Goal: Information Seeking & Learning: Learn about a topic

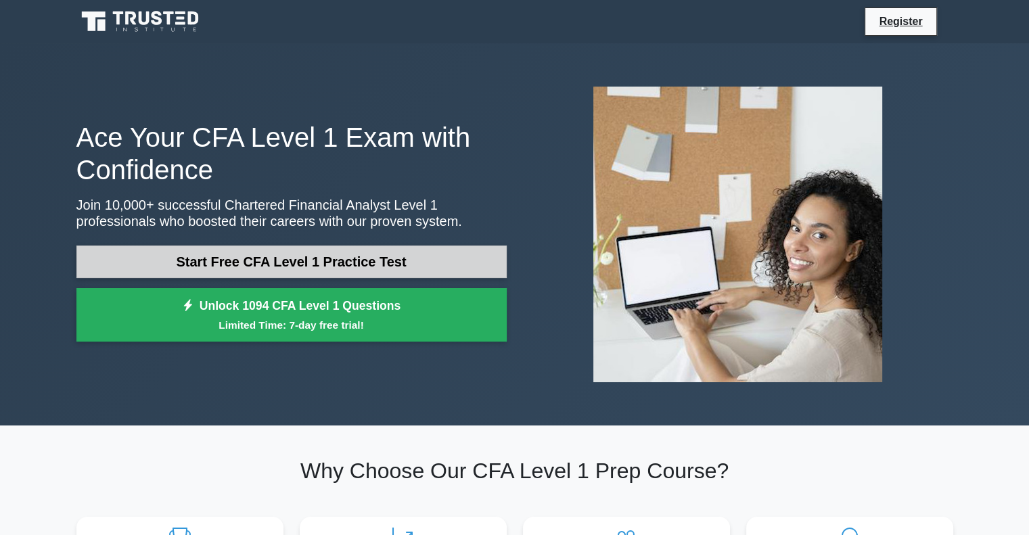
click at [309, 270] on link "Start Free CFA Level 1 Practice Test" at bounding box center [291, 262] width 430 height 32
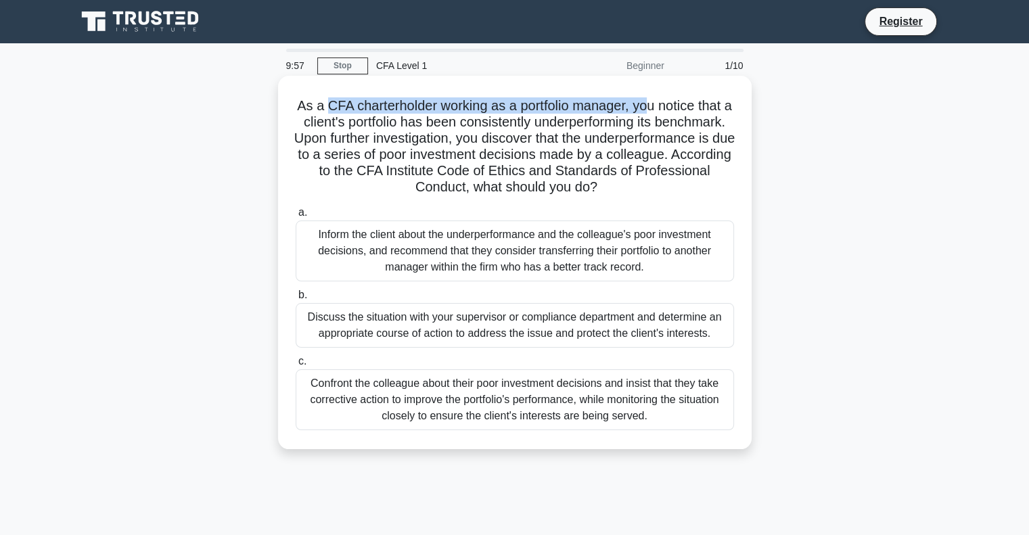
drag, startPoint x: 327, startPoint y: 101, endPoint x: 654, endPoint y: 98, distance: 326.7
click at [654, 98] on h5 "As a CFA charterholder working as a portfolio manager, you notice that a client…" at bounding box center [514, 146] width 441 height 99
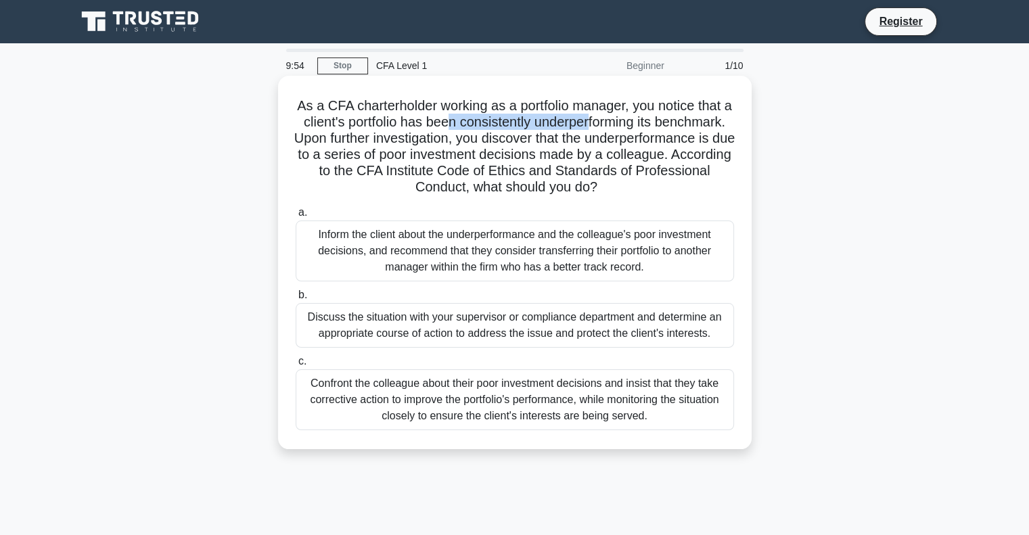
drag, startPoint x: 487, startPoint y: 121, endPoint x: 630, endPoint y: 126, distance: 143.5
click at [630, 126] on h5 "As a CFA charterholder working as a portfolio manager, you notice that a client…" at bounding box center [514, 146] width 441 height 99
click at [432, 325] on div "Discuss the situation with your supervisor or compliance department and determi…" at bounding box center [515, 325] width 438 height 45
click at [296, 300] on input "b. Discuss the situation with your supervisor or compliance department and dete…" at bounding box center [296, 295] width 0 height 9
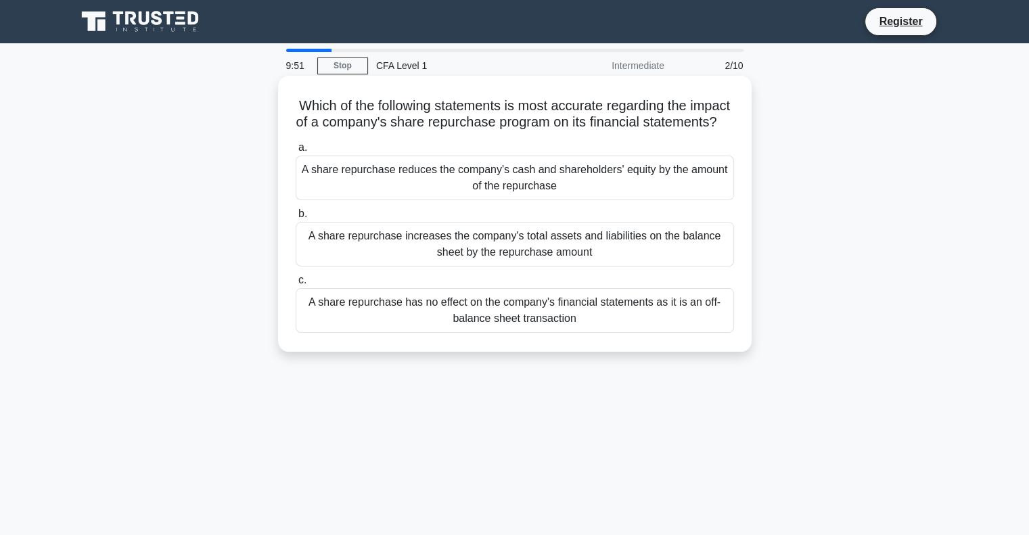
click at [459, 312] on div "A share repurchase has no effect on the company's financial statements as it is…" at bounding box center [515, 310] width 438 height 45
click at [296, 285] on input "c. A share repurchase has no effect on the company's financial statements as it…" at bounding box center [296, 280] width 0 height 9
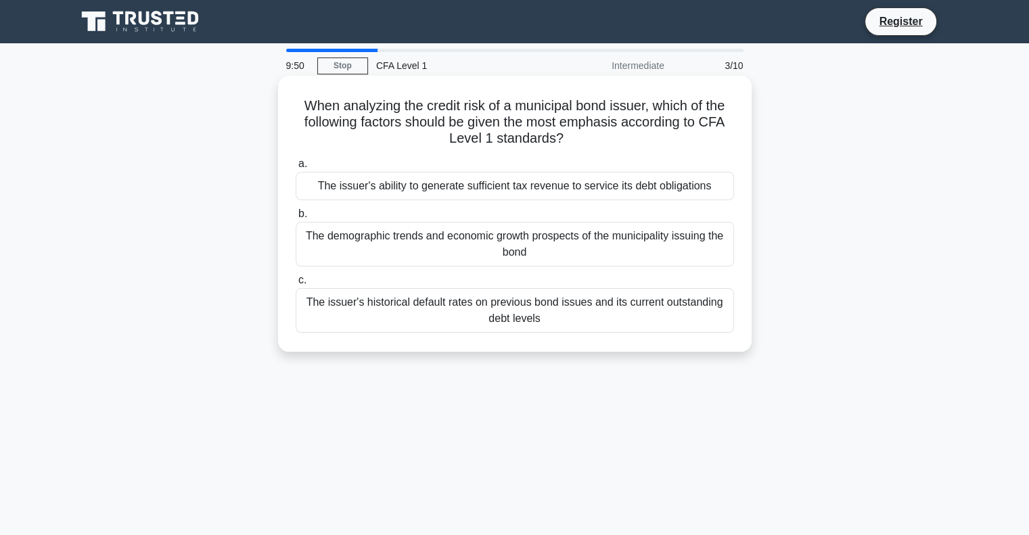
click at [476, 264] on div "The demographic trends and economic growth prospects of the municipality issuin…" at bounding box center [515, 244] width 438 height 45
click at [296, 218] on input "b. The demographic trends and economic growth prospects of the municipality iss…" at bounding box center [296, 214] width 0 height 9
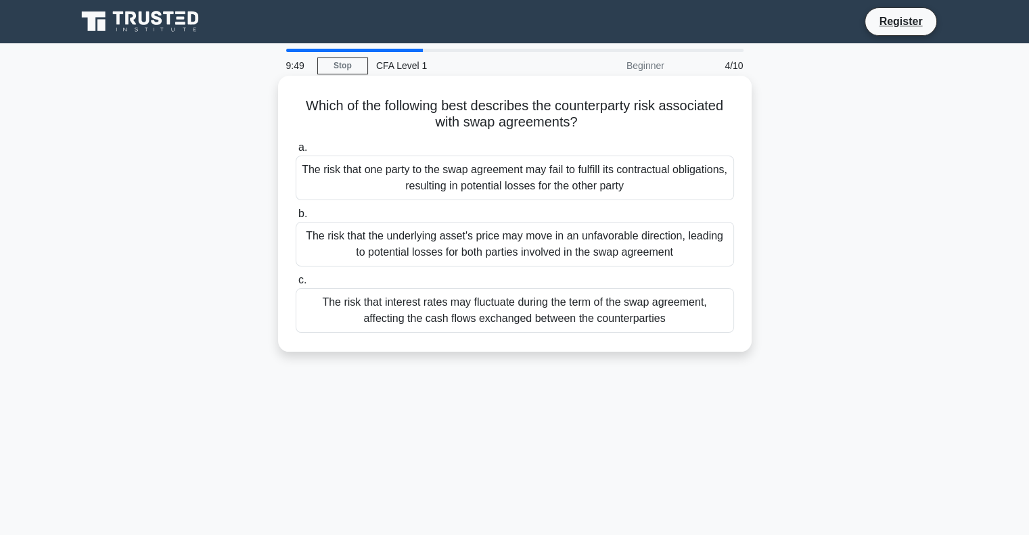
click at [498, 178] on div "The risk that one party to the swap agreement may fail to fulfill its contractu…" at bounding box center [515, 178] width 438 height 45
click at [296, 152] on input "a. The risk that one party to the swap agreement may fail to fulfill its contra…" at bounding box center [296, 147] width 0 height 9
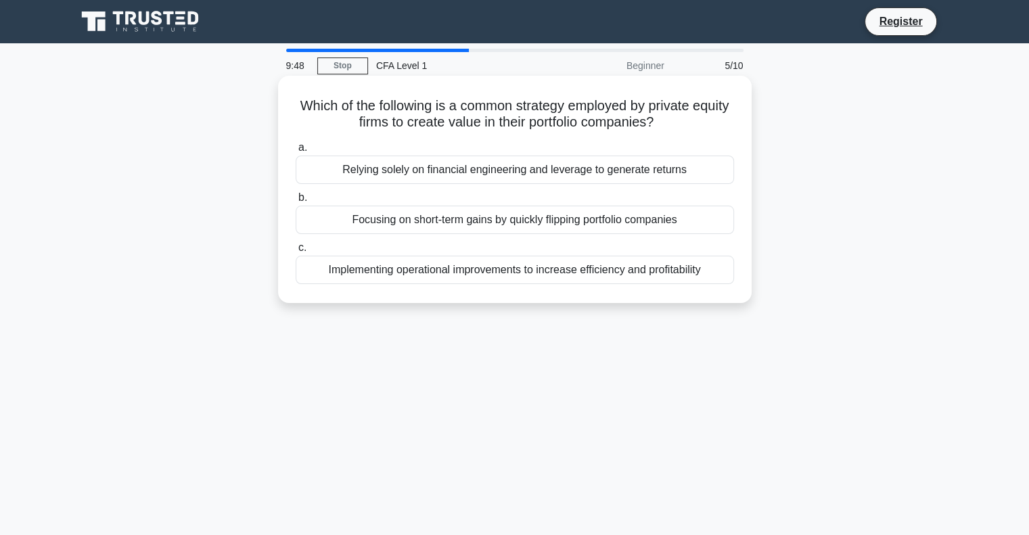
click at [477, 235] on div "a. Relying solely on financial engineering and leverage to generate returns b. …" at bounding box center [514, 212] width 454 height 150
click at [479, 248] on label "c. Implementing operational improvements to increase efficiency and profitabili…" at bounding box center [515, 261] width 438 height 45
click at [296, 248] on input "c. Implementing operational improvements to increase efficiency and profitabili…" at bounding box center [296, 247] width 0 height 9
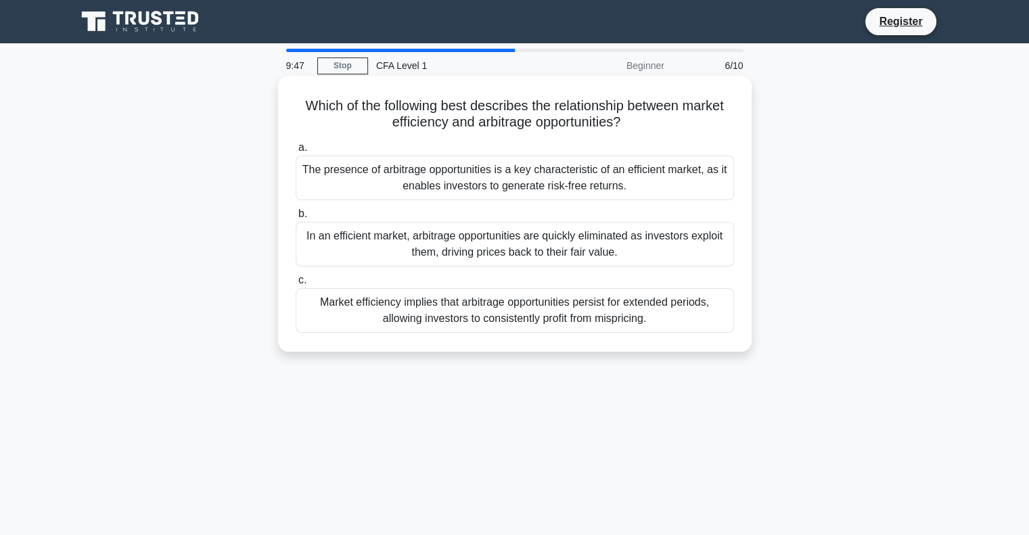
click at [513, 154] on label "a. The presence of arbitrage opportunities is a key characteristic of an effici…" at bounding box center [515, 169] width 438 height 61
click at [296, 152] on input "a. The presence of arbitrage opportunities is a key characteristic of an effici…" at bounding box center [296, 147] width 0 height 9
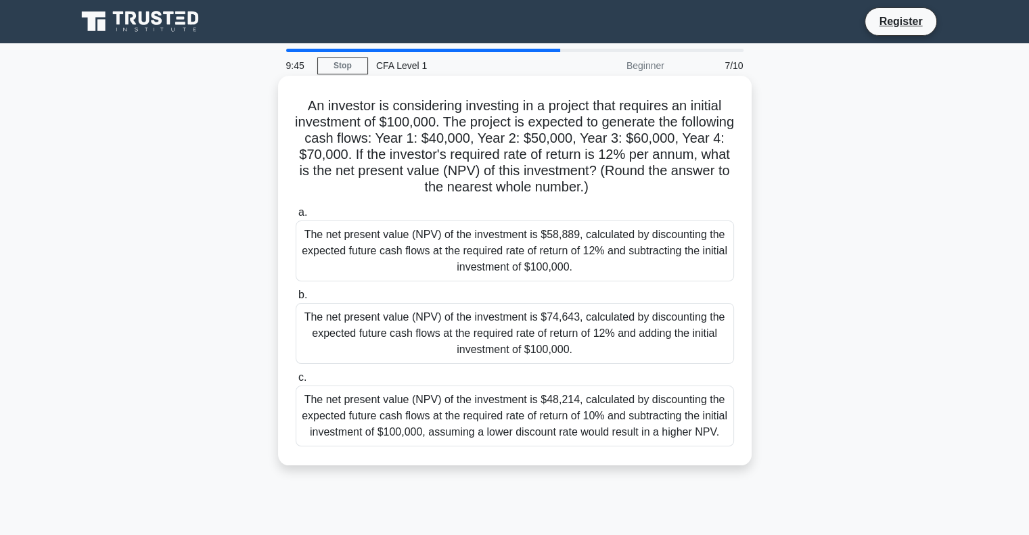
click at [520, 318] on div "The net present value (NPV) of the investment is $74,643, calculated by discoun…" at bounding box center [515, 333] width 438 height 61
click at [296, 300] on input "b. The net present value (NPV) of the investment is $74,643, calculated by disc…" at bounding box center [296, 295] width 0 height 9
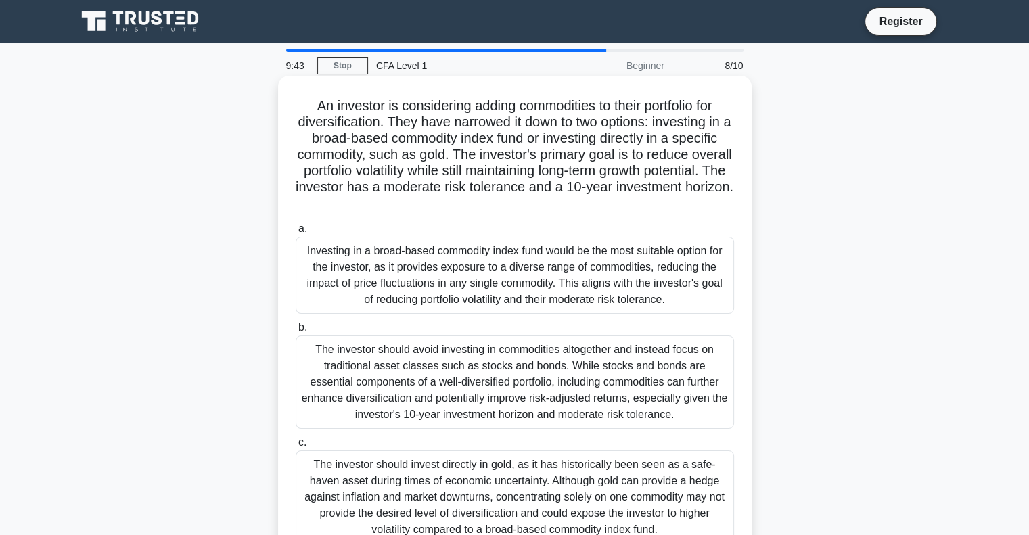
click at [514, 477] on div "The investor should invest directly in gold, as it has historically been seen a…" at bounding box center [515, 496] width 438 height 93
click at [296, 447] on input "c. The investor should invest directly in gold, as it has historically been see…" at bounding box center [296, 442] width 0 height 9
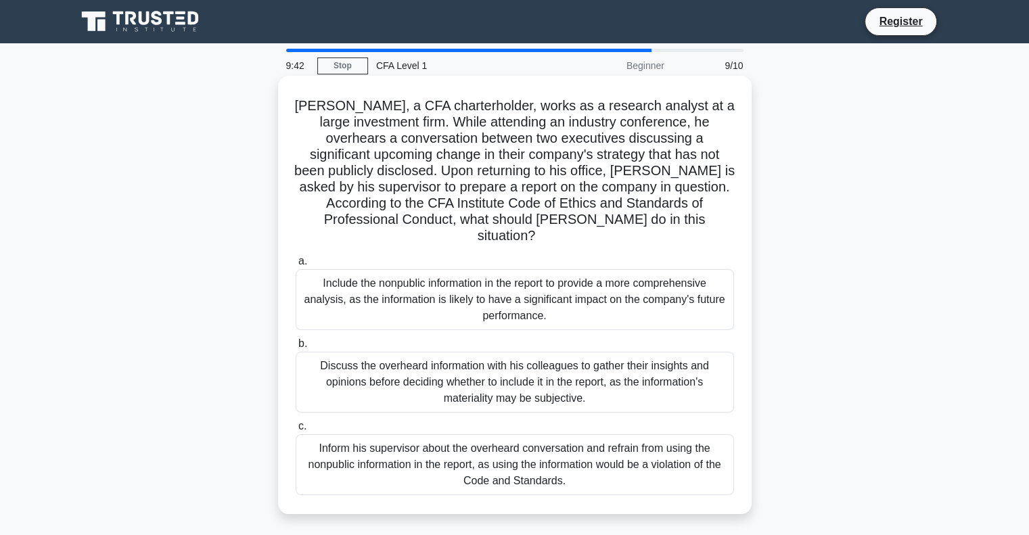
click at [530, 356] on div "Discuss the overheard information with his colleagues to gather their insights …" at bounding box center [515, 382] width 438 height 61
click at [296, 348] on input "b. Discuss the overheard information with his colleagues to gather their insigh…" at bounding box center [296, 344] width 0 height 9
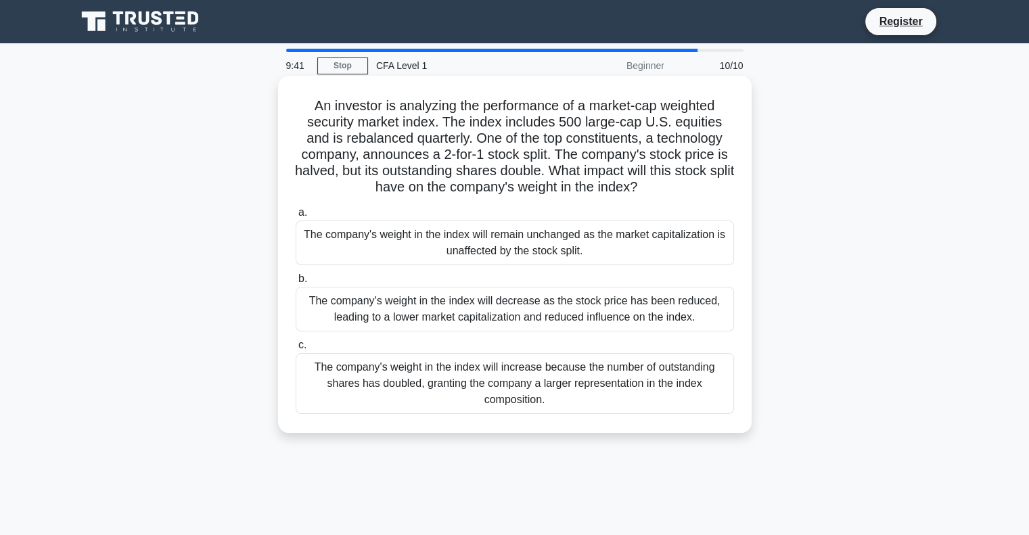
click at [540, 250] on div "The company's weight in the index will remain unchanged as the market capitaliz…" at bounding box center [515, 242] width 438 height 45
click at [296, 217] on input "a. The company's weight in the index will remain unchanged as the market capita…" at bounding box center [296, 212] width 0 height 9
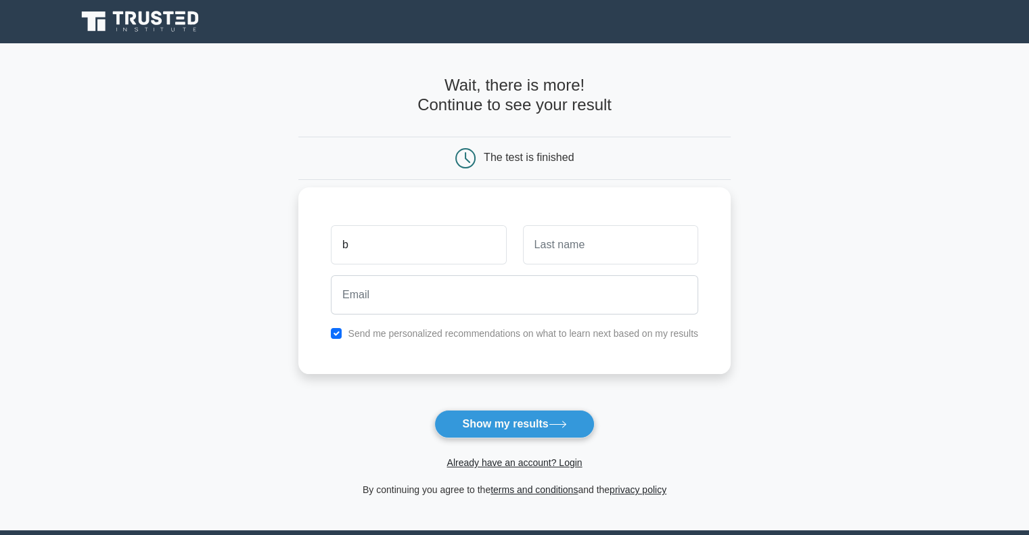
type input "b"
click at [561, 253] on input "text" at bounding box center [610, 244] width 175 height 39
type input "v"
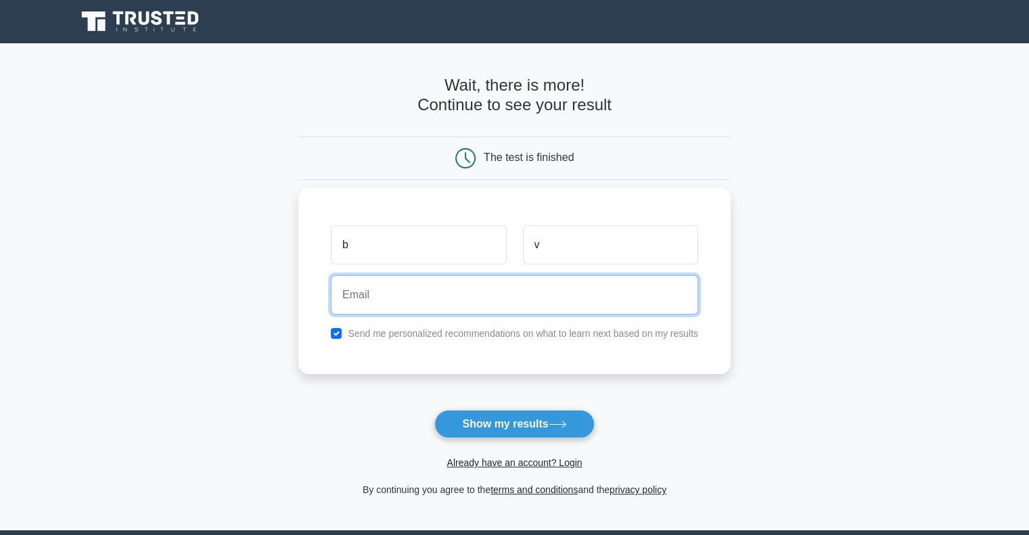
click at [444, 295] on input "email" at bounding box center [514, 294] width 367 height 39
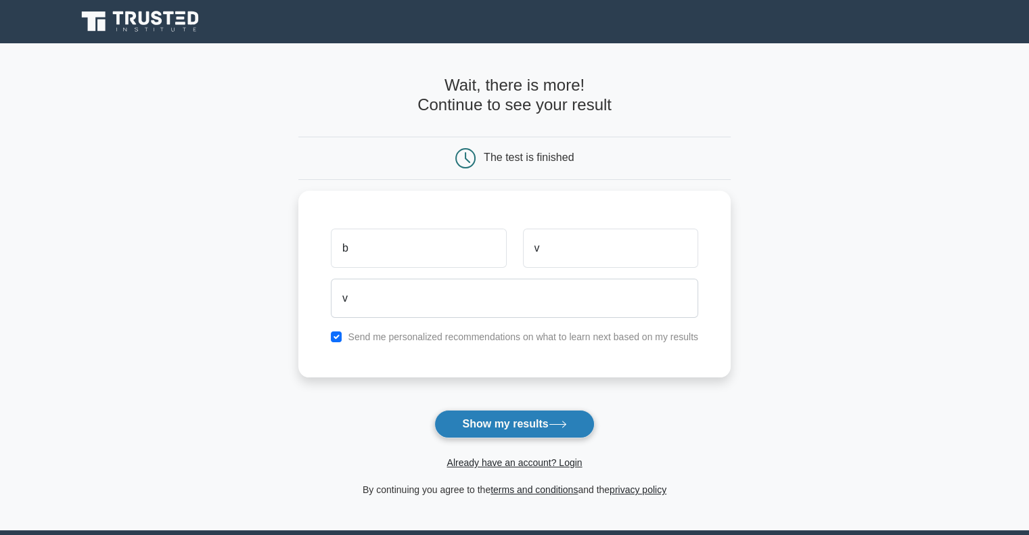
click at [480, 427] on button "Show my results" at bounding box center [514, 424] width 160 height 28
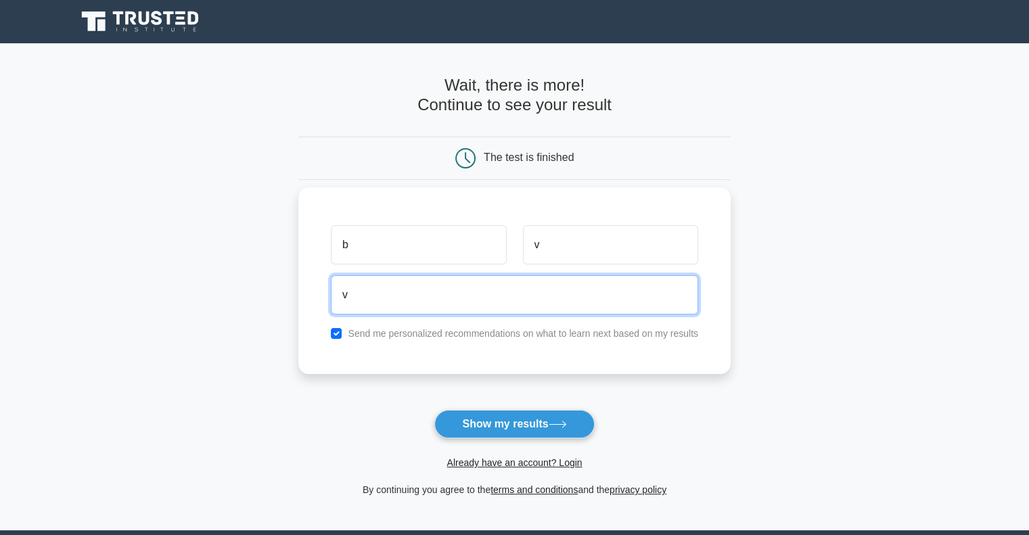
click at [507, 292] on input "v" at bounding box center [514, 294] width 367 height 39
type input "v@gmail.com"
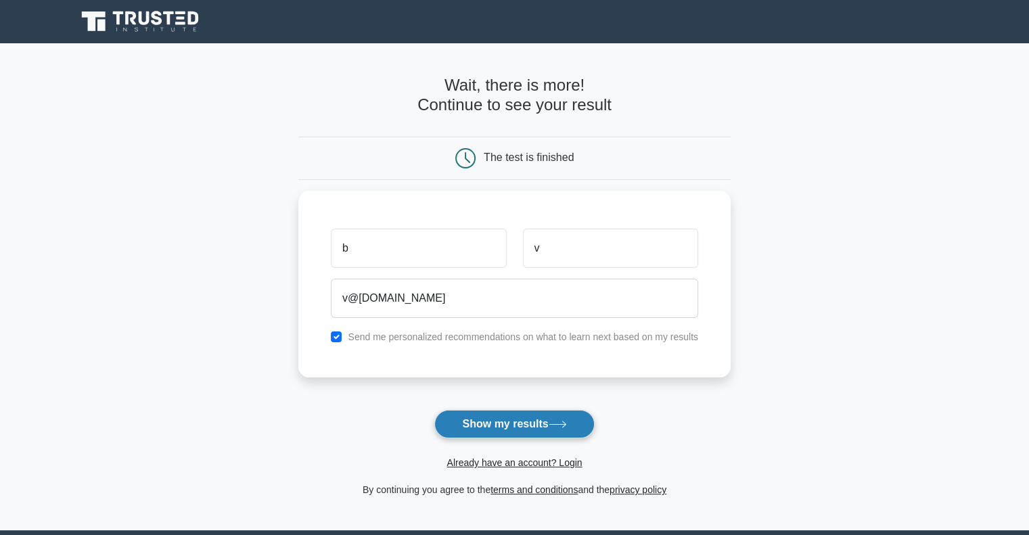
click at [511, 416] on button "Show my results" at bounding box center [514, 424] width 160 height 28
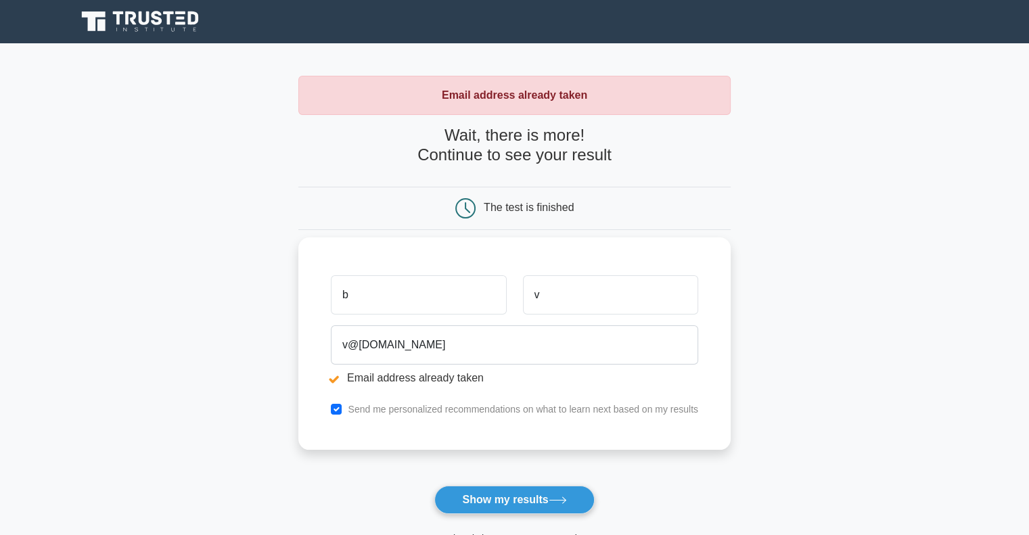
click at [459, 300] on input "b" at bounding box center [418, 294] width 175 height 39
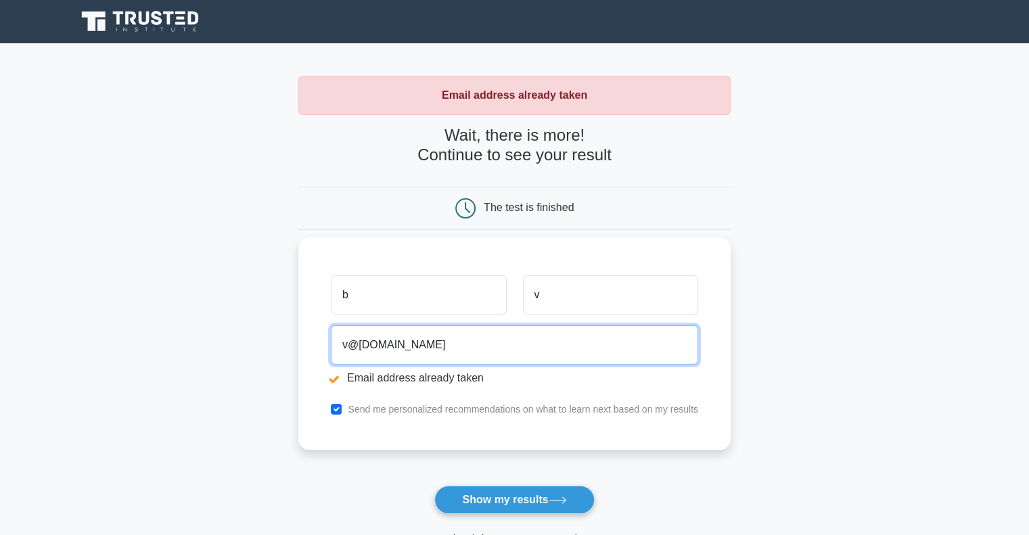
click at [349, 344] on input "v@gmail.com" at bounding box center [514, 344] width 367 height 39
type input "vit@gmail.com"
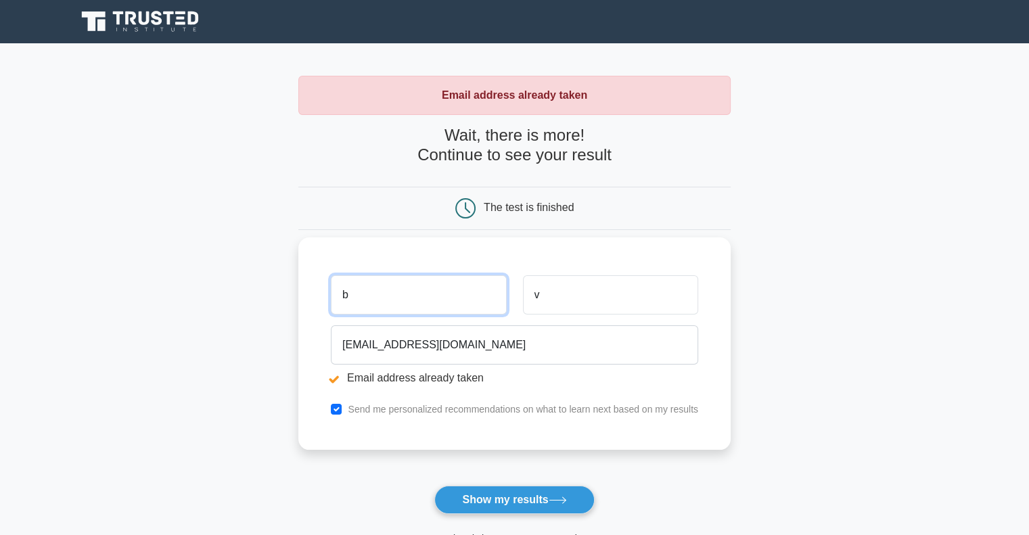
click at [400, 289] on input "b" at bounding box center [418, 294] width 175 height 39
type input "Nguyen"
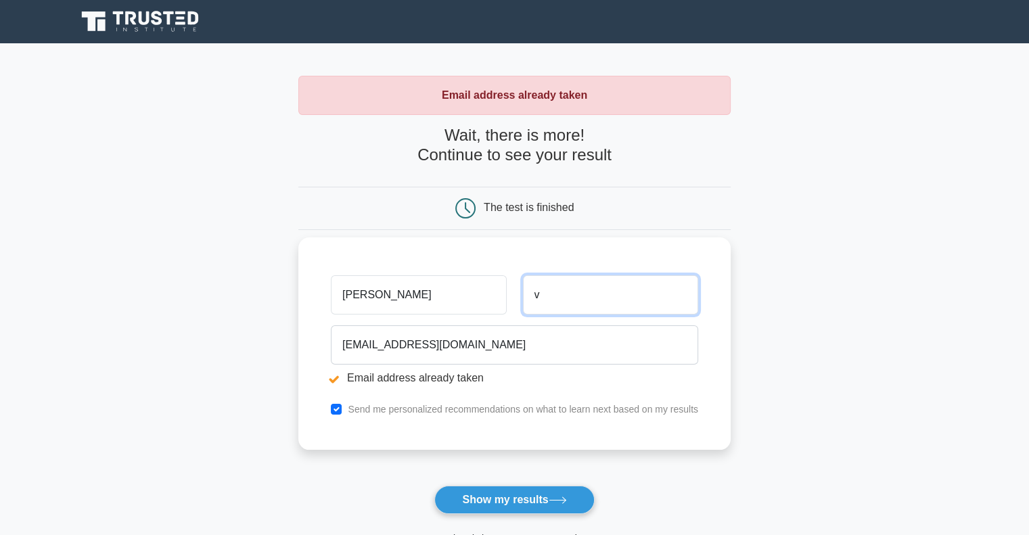
drag, startPoint x: 583, startPoint y: 289, endPoint x: 434, endPoint y: 294, distance: 149.6
click at [434, 294] on div "Nguyen v" at bounding box center [514, 295] width 383 height 50
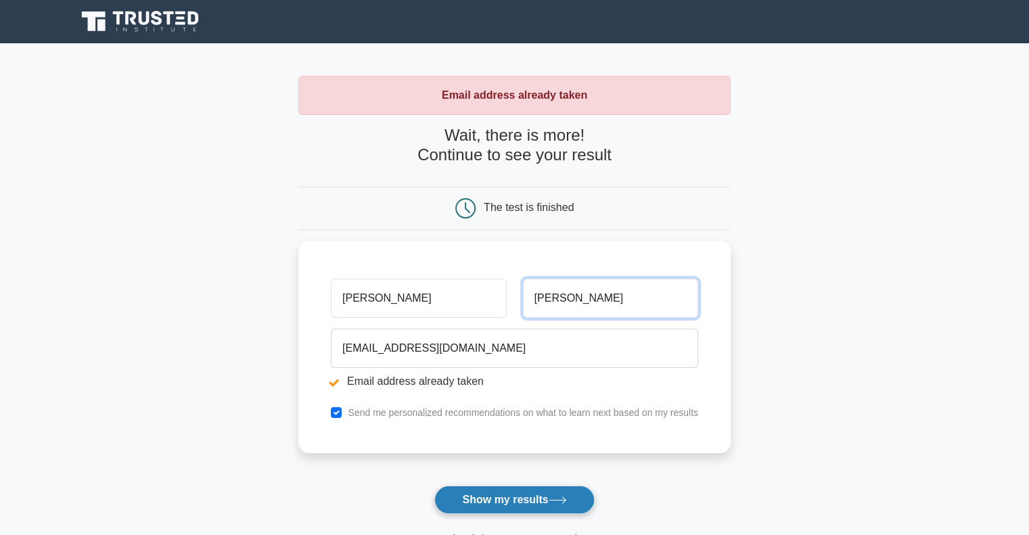
type input "Huy"
click at [514, 492] on button "Show my results" at bounding box center [514, 500] width 160 height 28
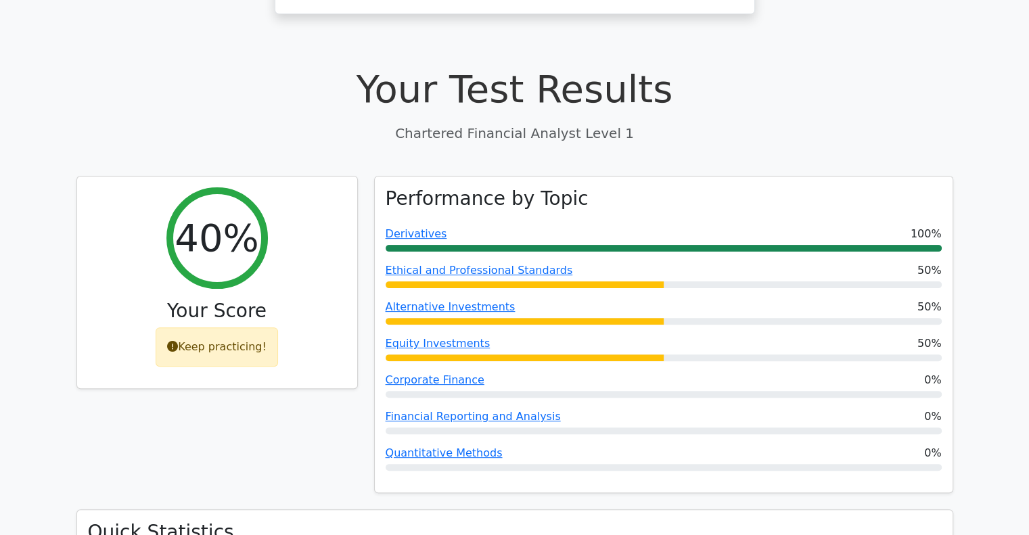
scroll to position [346, 0]
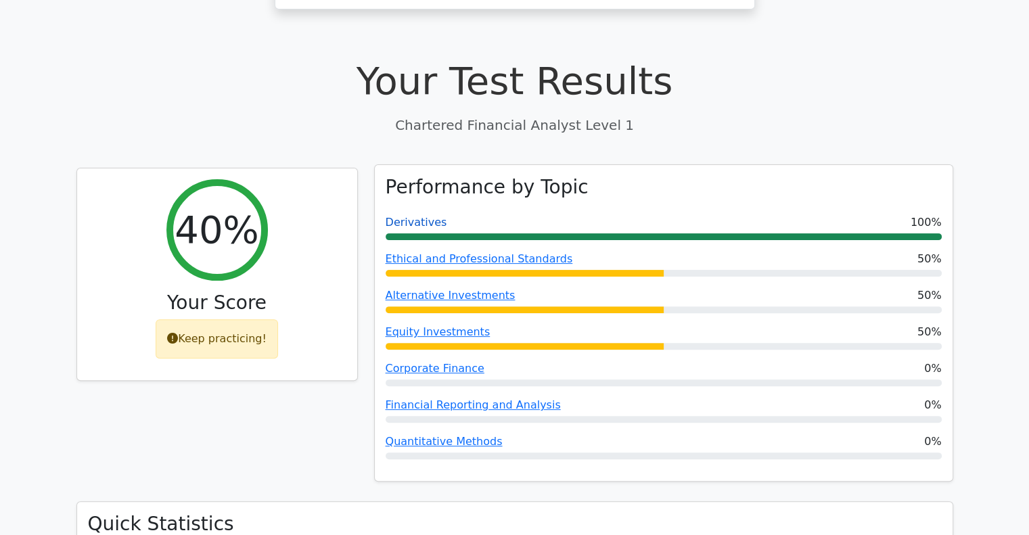
click at [408, 216] on link "Derivatives" at bounding box center [417, 222] width 62 height 13
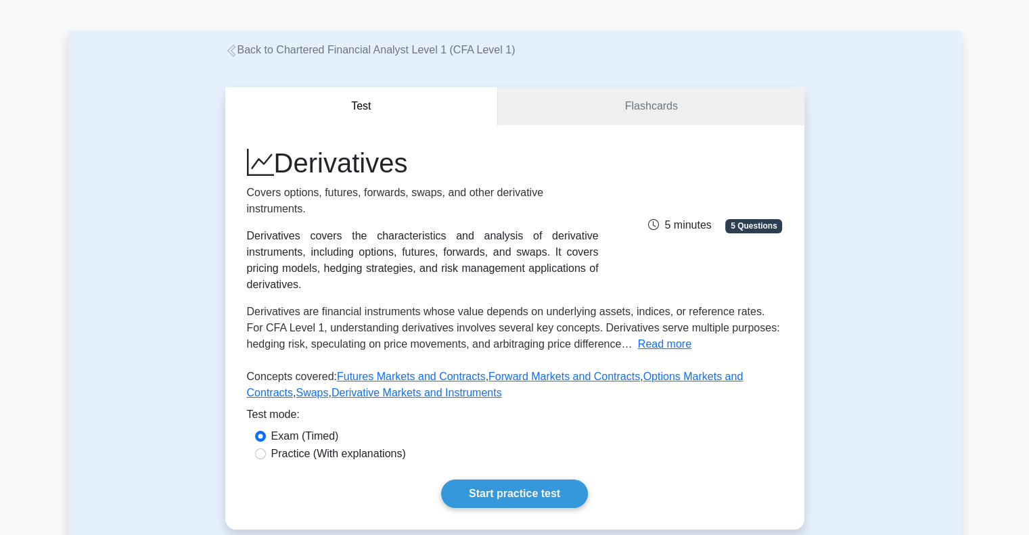
scroll to position [45, 0]
